Goal: Information Seeking & Learning: Learn about a topic

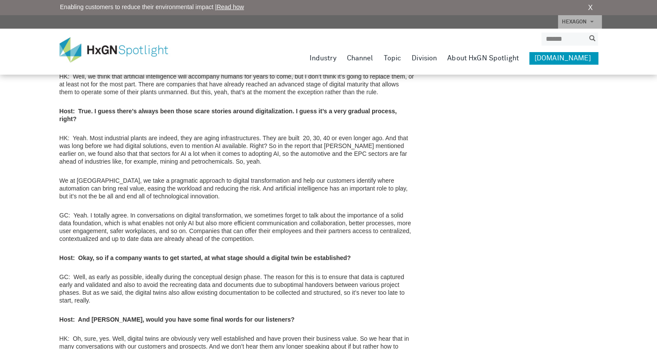
scroll to position [1840, 0]
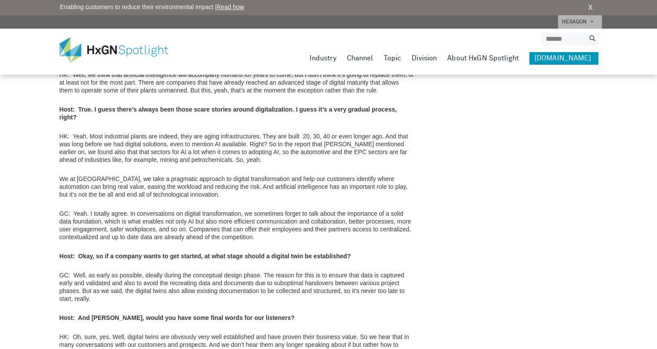
click at [347, 271] on p "GC: Well, as early as possible, ideally during the conceptual design phase. The…" at bounding box center [236, 286] width 355 height 31
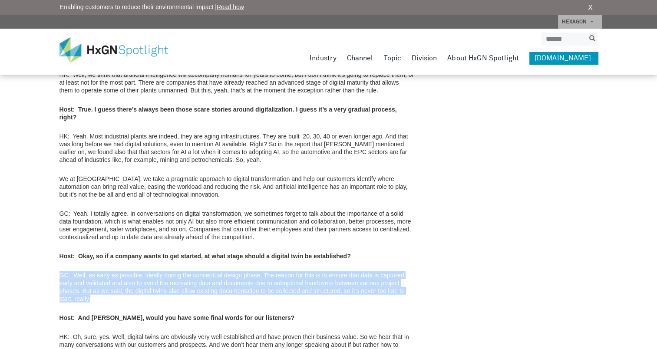
click at [347, 271] on p "GC: Well, as early as possible, ideally during the conceptual design phase. The…" at bounding box center [236, 286] width 355 height 31
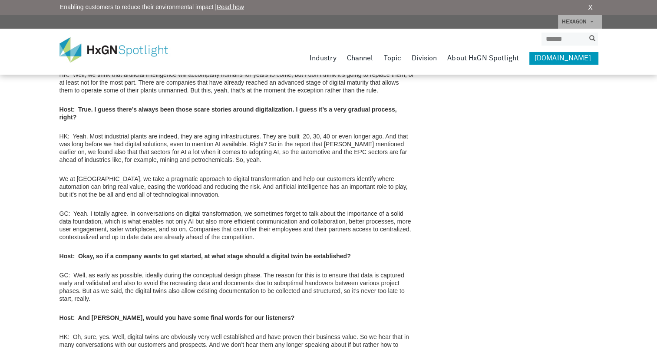
drag, startPoint x: 347, startPoint y: 238, endPoint x: 340, endPoint y: 259, distance: 22.0
click at [340, 271] on p "GC: Well, as early as possible, ideally during the conceptual design phase. The…" at bounding box center [236, 286] width 355 height 31
click at [359, 210] on p "GC: Yeah. I totally agree. In conversations on digital transformation, we somet…" at bounding box center [236, 225] width 355 height 31
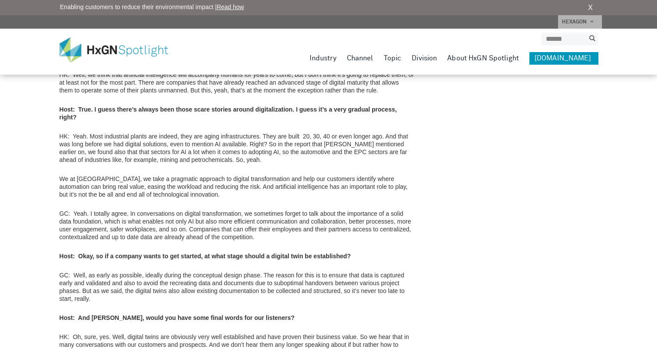
drag, startPoint x: 359, startPoint y: 184, endPoint x: 356, endPoint y: 195, distance: 12.2
click at [356, 210] on p "GC: Yeah. I totally agree. In conversations on digital transformation, we somet…" at bounding box center [236, 225] width 355 height 31
